Goal: Find specific page/section: Find specific page/section

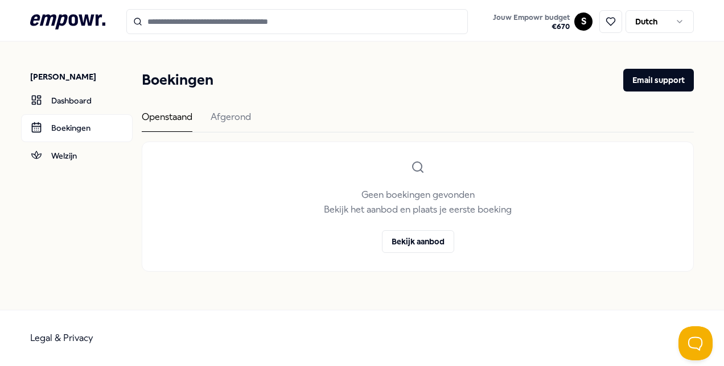
click at [211, 108] on div "Boekingen Email support Openstaand [PERSON_NAME] boekingen gevonden Bekijk het …" at bounding box center [418, 170] width 552 height 203
click at [218, 116] on div "Afgerond" at bounding box center [231, 121] width 40 height 22
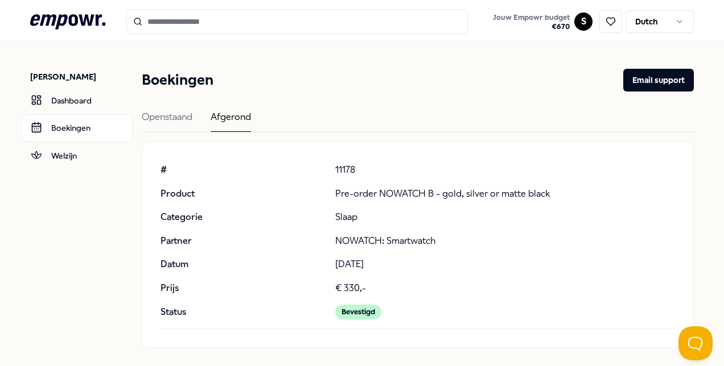
click at [340, 169] on p "11178" at bounding box center [505, 170] width 340 height 15
copy p "11178"
click at [497, 97] on div "Boekingen Email support Openstaand Afgerond # Product Categorie Partner Datum P…" at bounding box center [418, 208] width 552 height 279
click at [182, 116] on div "Openstaand" at bounding box center [167, 121] width 51 height 22
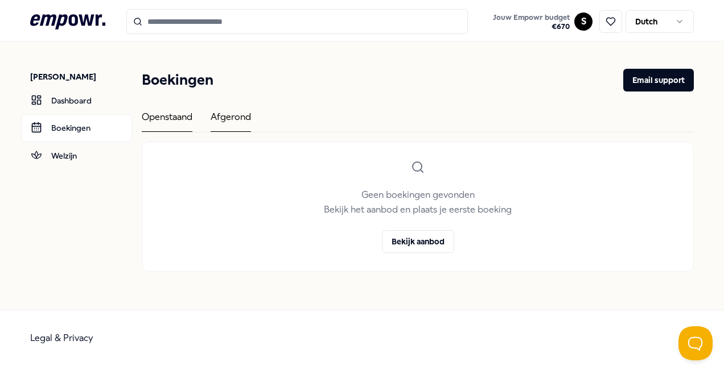
click at [228, 115] on div "Afgerond" at bounding box center [231, 121] width 40 height 22
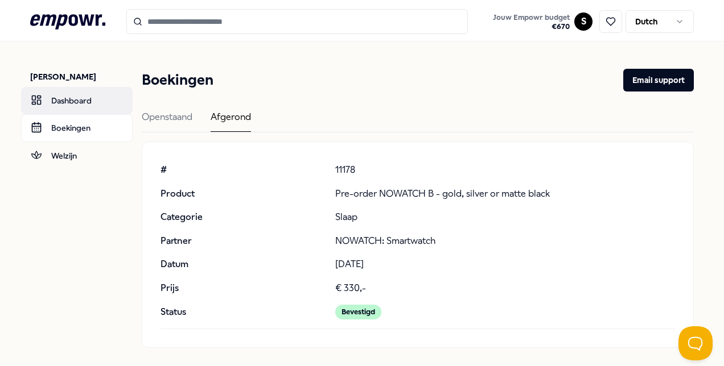
click at [106, 99] on link "Dashboard" at bounding box center [77, 100] width 112 height 27
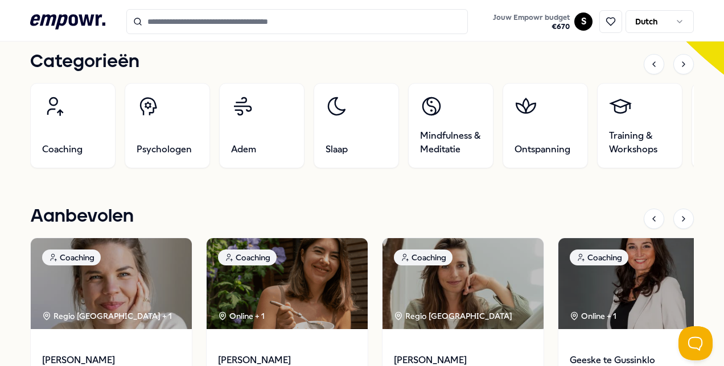
scroll to position [398, 0]
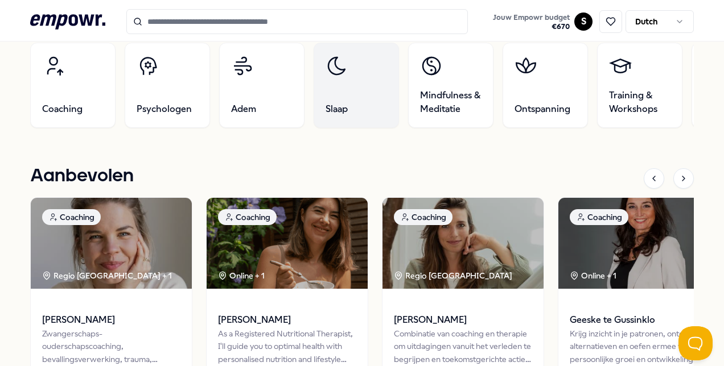
click at [375, 98] on link "Slaap" at bounding box center [356, 85] width 85 height 85
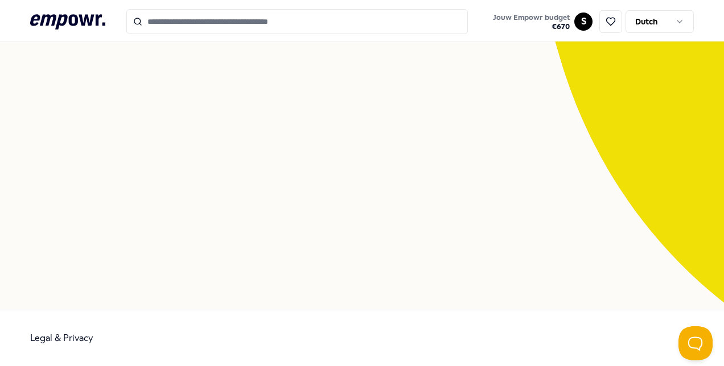
scroll to position [73, 0]
